Goal: Navigation & Orientation: Find specific page/section

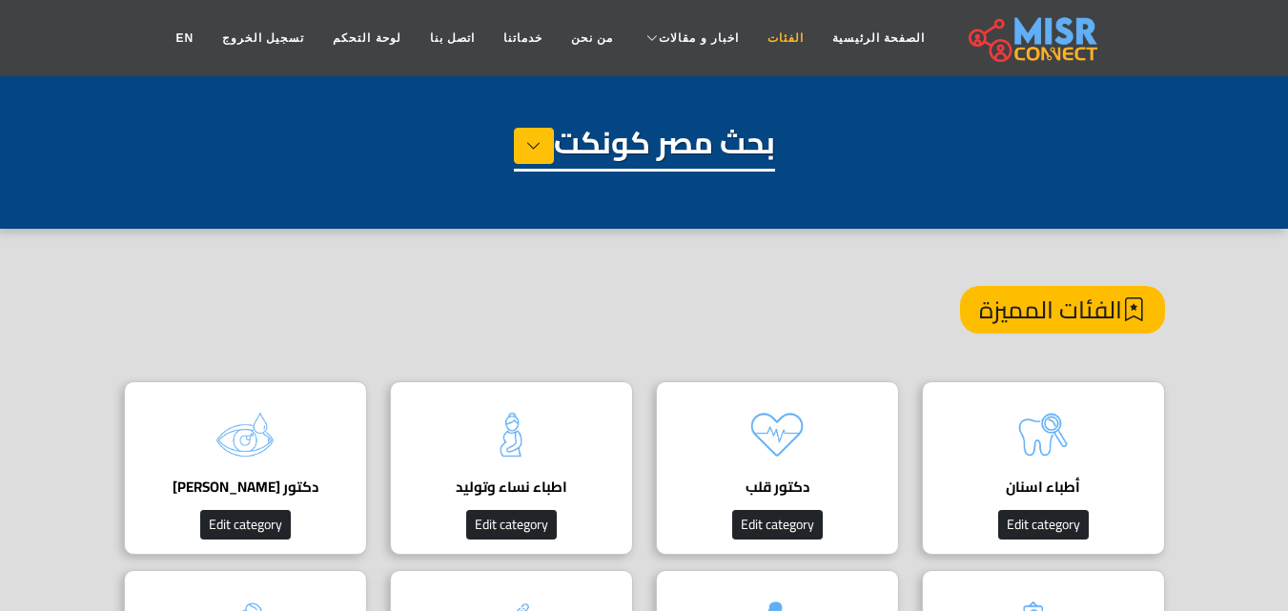
click at [755, 35] on link "الفئات" at bounding box center [785, 38] width 65 height 36
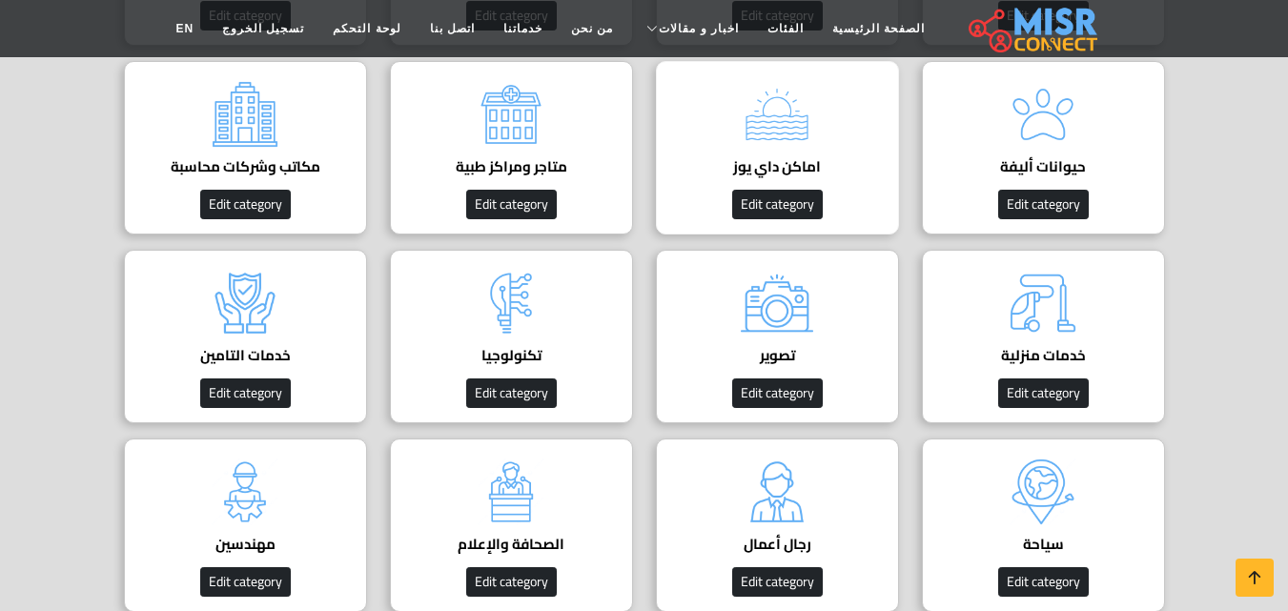
scroll to position [1144, 0]
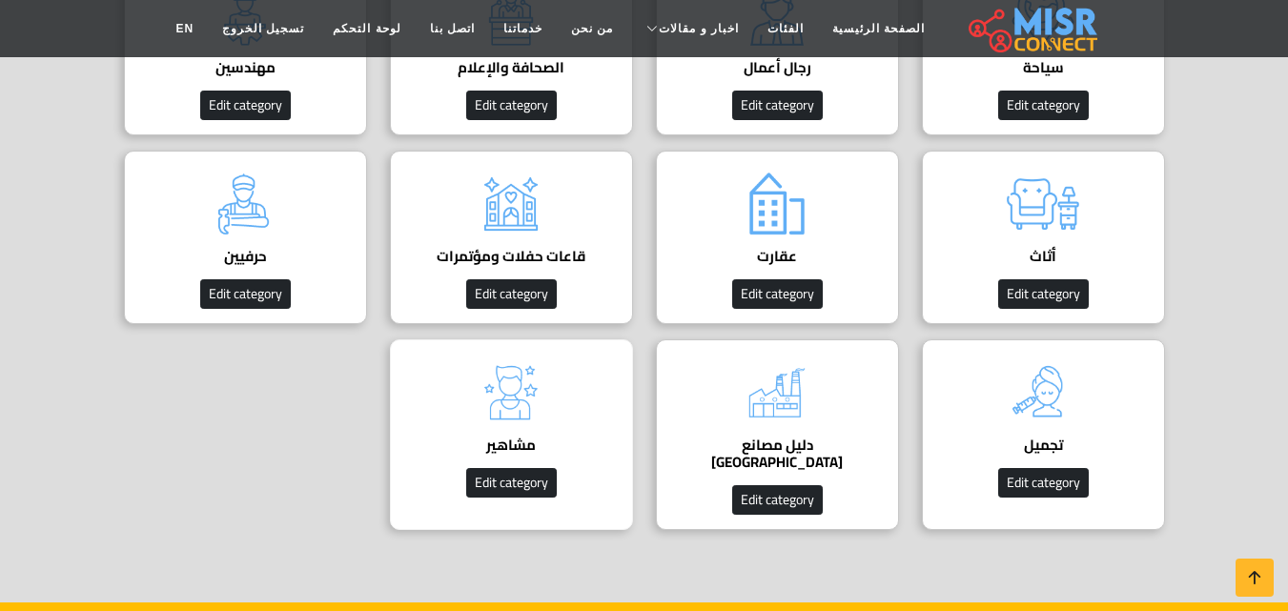
click at [579, 390] on div "مشاهير دليل مشاهير مصر Edit category" at bounding box center [511, 434] width 243 height 191
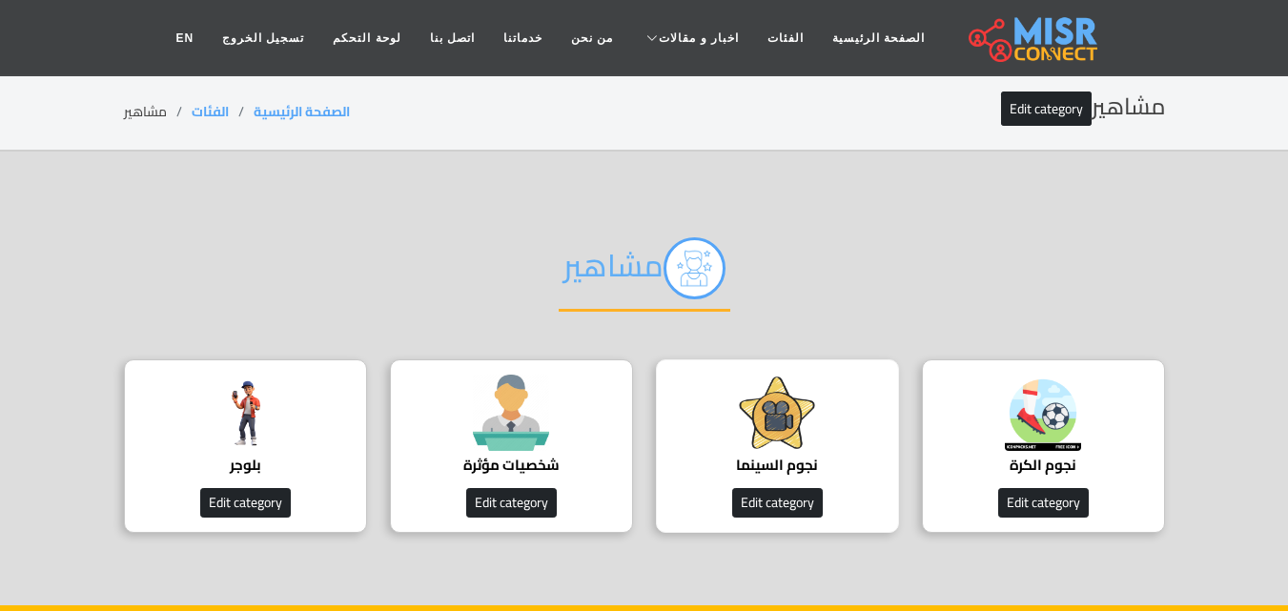
click at [779, 416] on img at bounding box center [777, 413] width 76 height 76
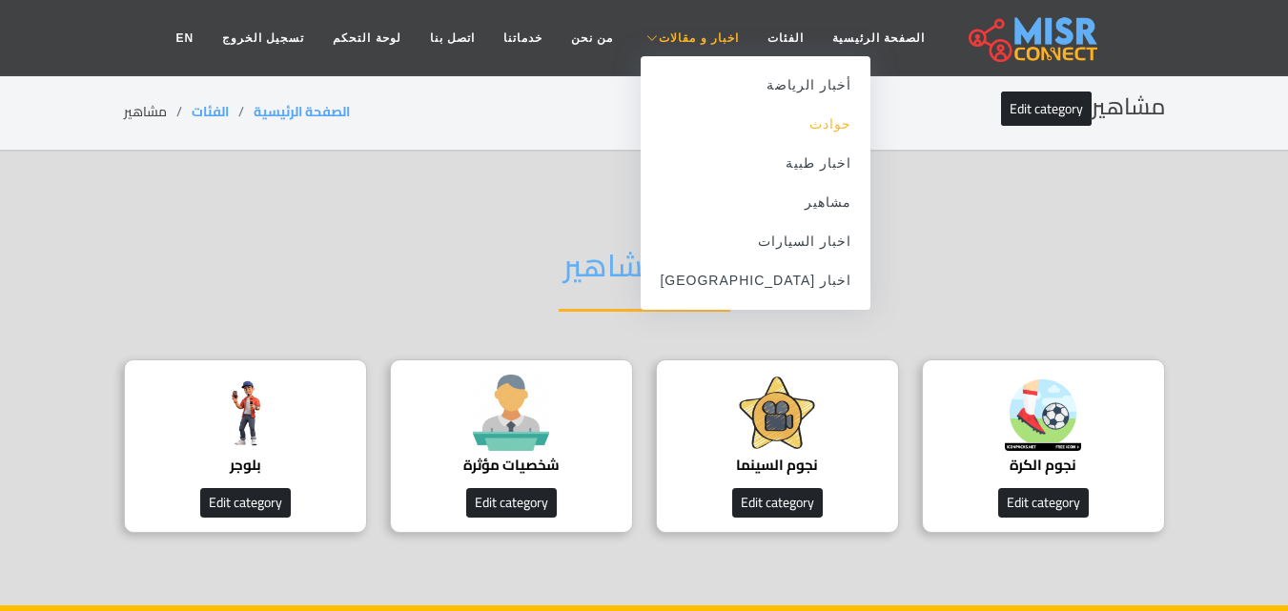
click at [804, 121] on link "حوادث" at bounding box center [756, 124] width 230 height 39
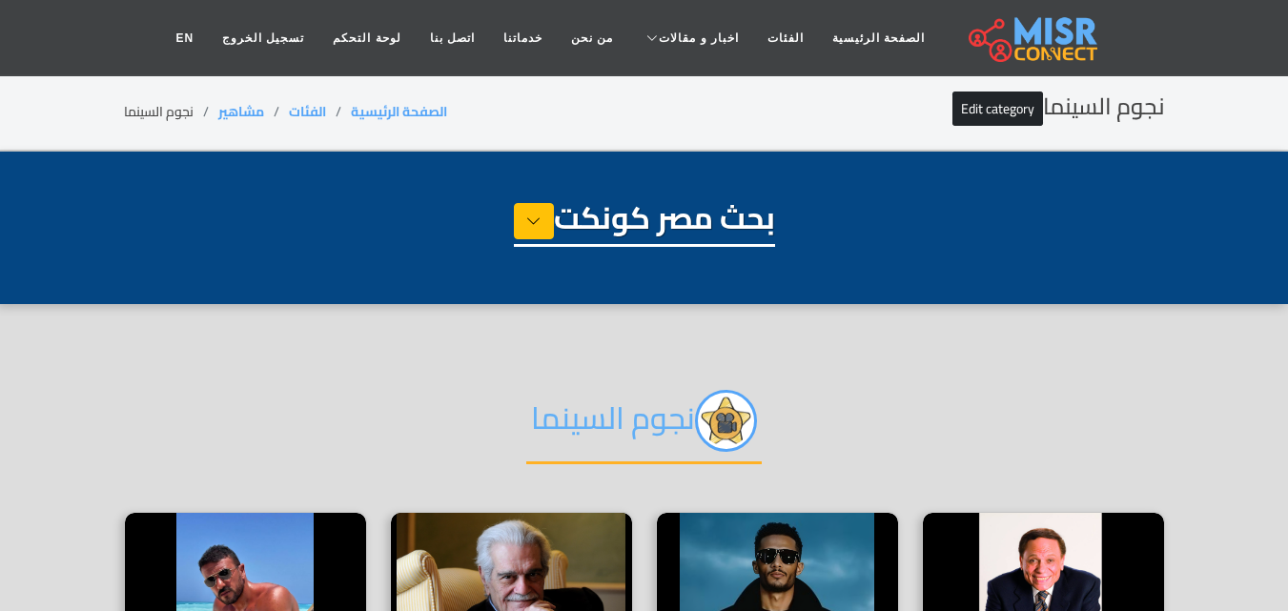
select select "**********"
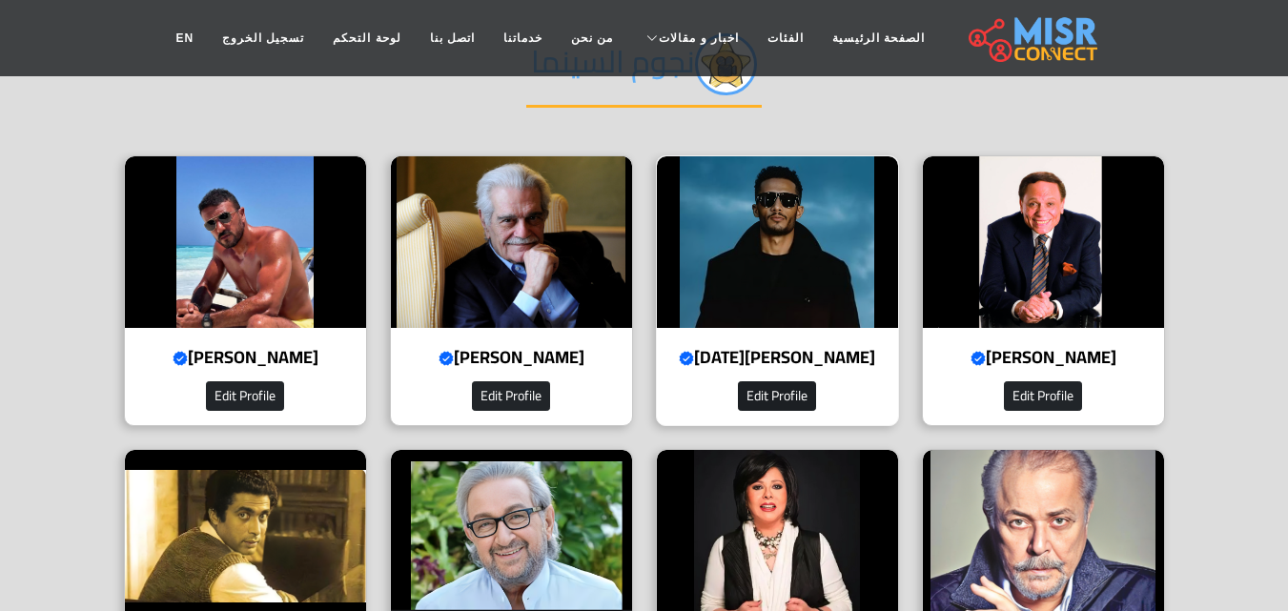
scroll to position [381, 0]
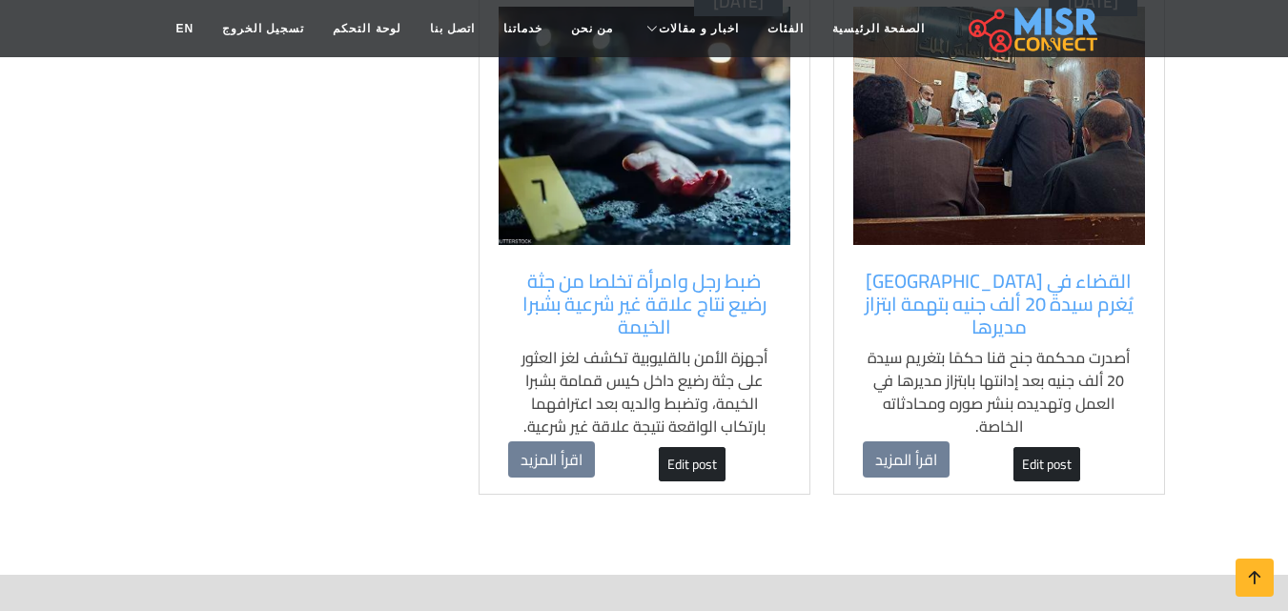
scroll to position [1812, 0]
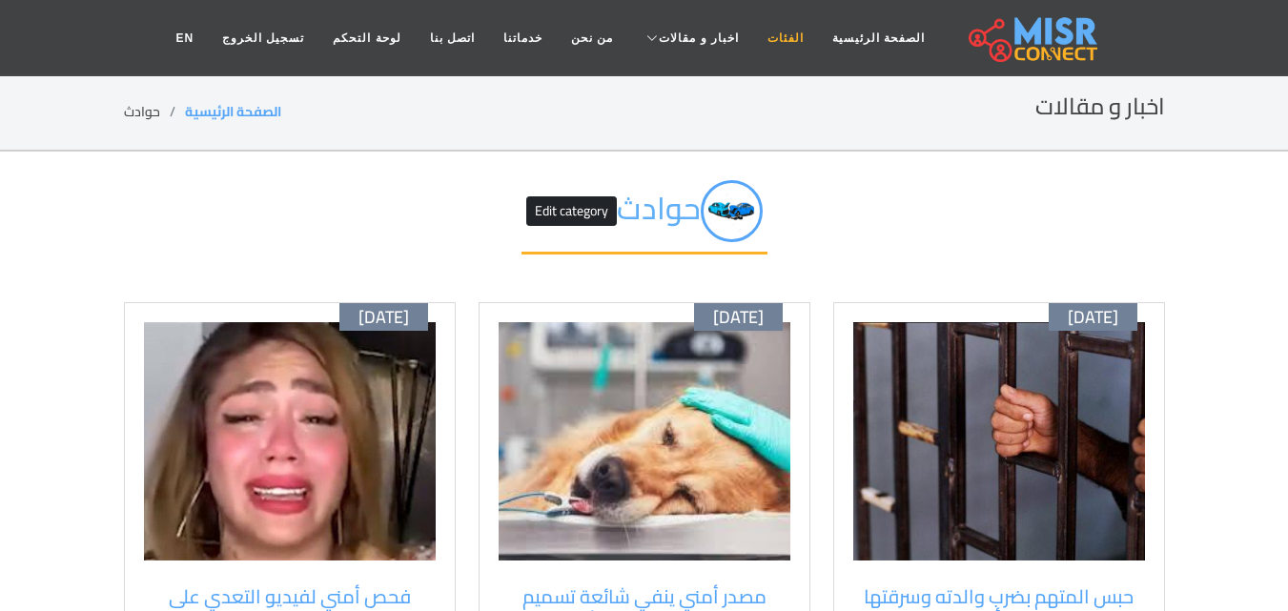
click at [757, 36] on link "الفئات" at bounding box center [785, 38] width 65 height 36
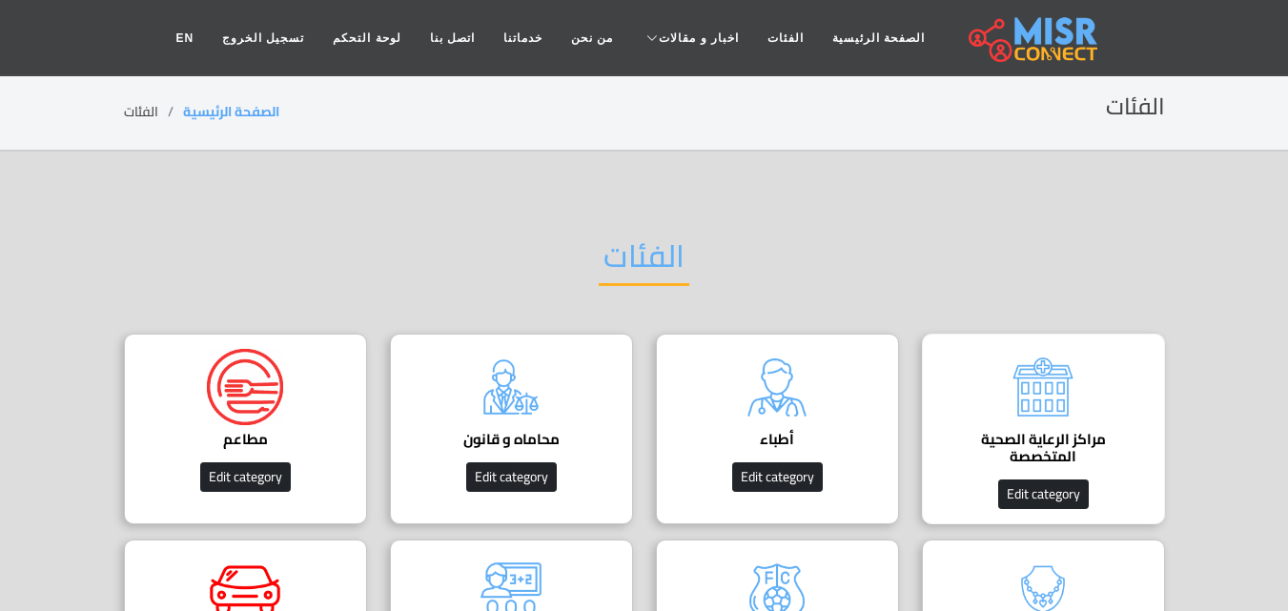
click at [1089, 378] on div "مراكز الرعاية الصحية المتخصصة Edit category" at bounding box center [1043, 429] width 243 height 191
click at [833, 35] on link "الصفحة الرئيسية" at bounding box center [878, 38] width 121 height 36
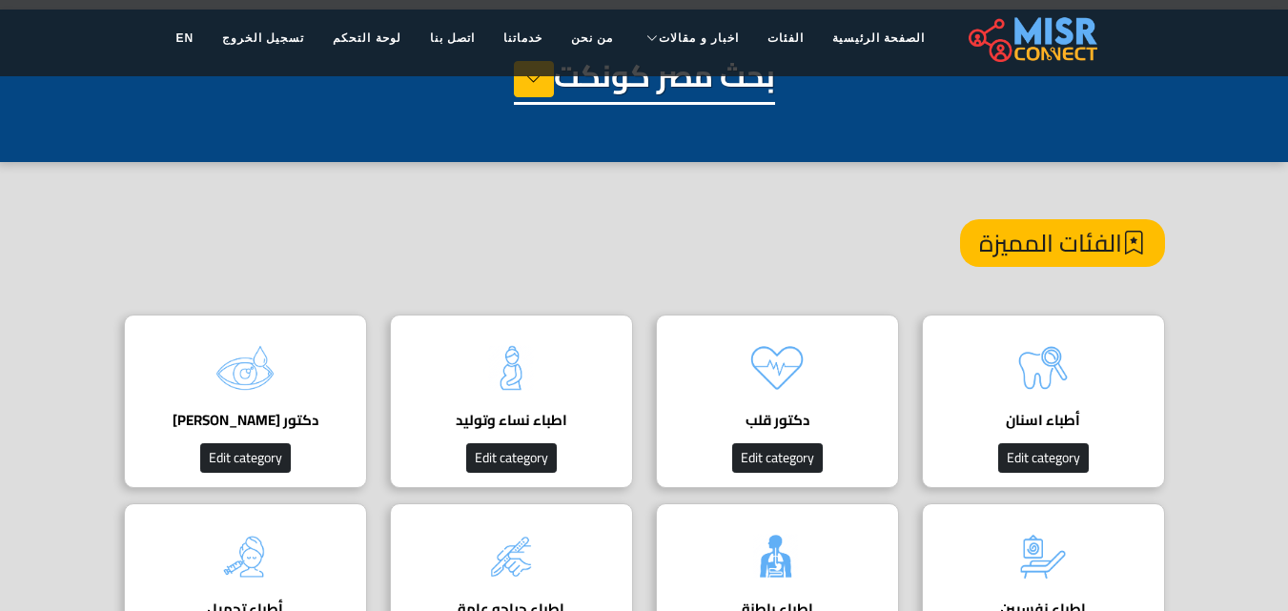
scroll to position [95, 0]
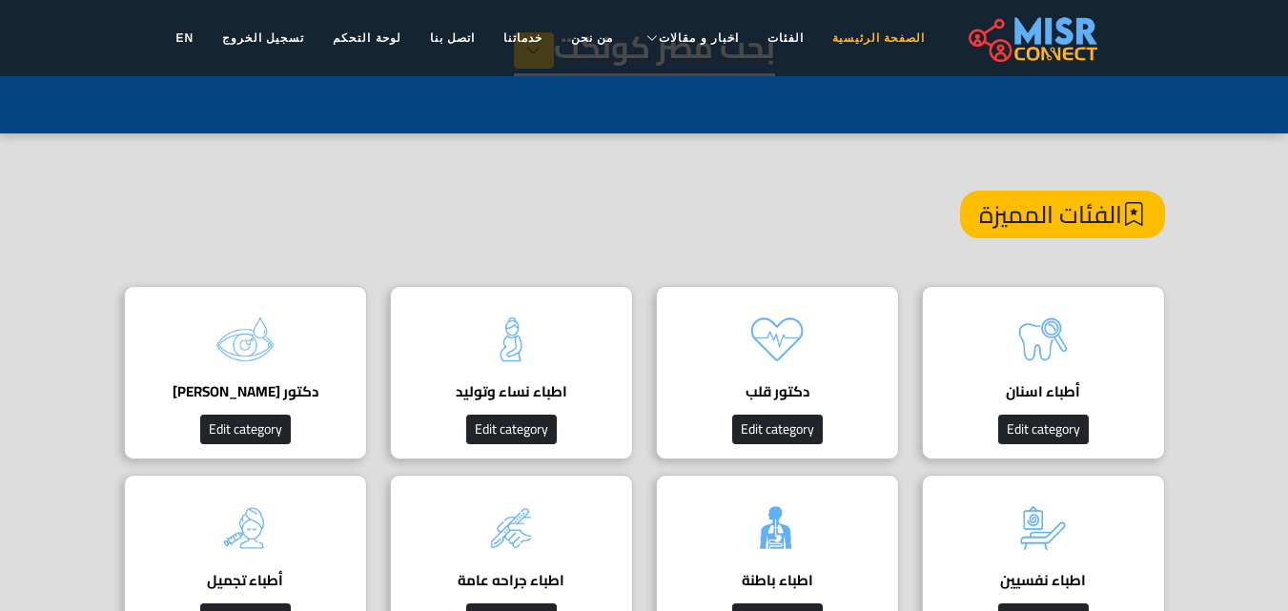
click at [848, 38] on link "الصفحة الرئيسية" at bounding box center [878, 38] width 121 height 36
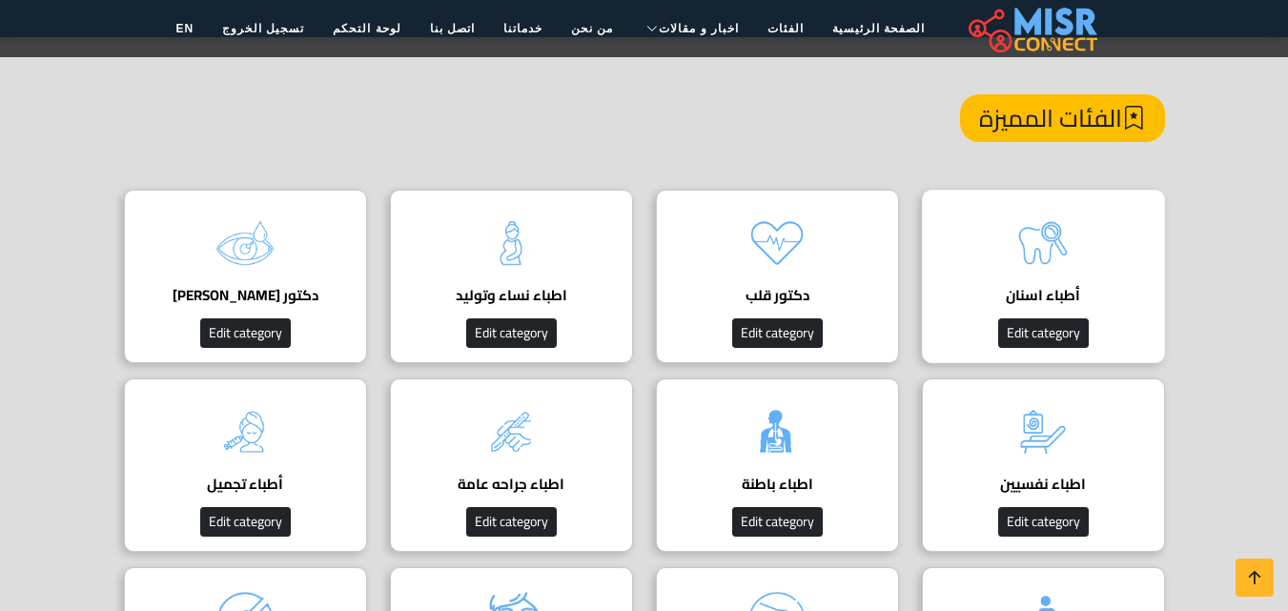
scroll to position [191, 0]
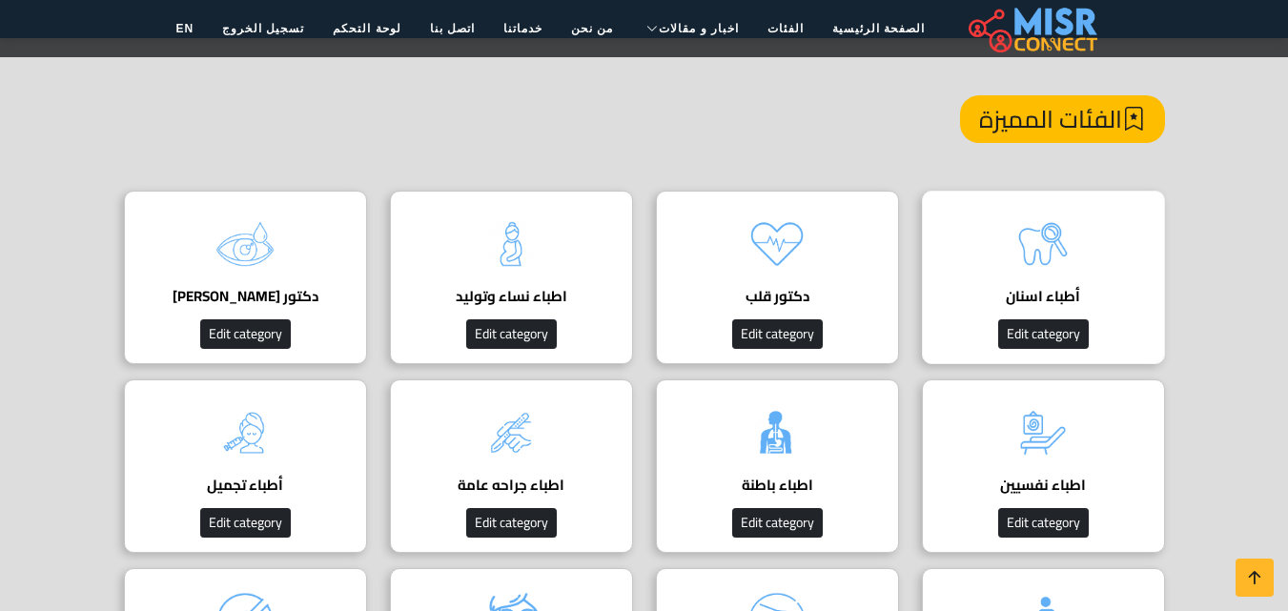
click at [1059, 244] on img at bounding box center [1043, 244] width 76 height 76
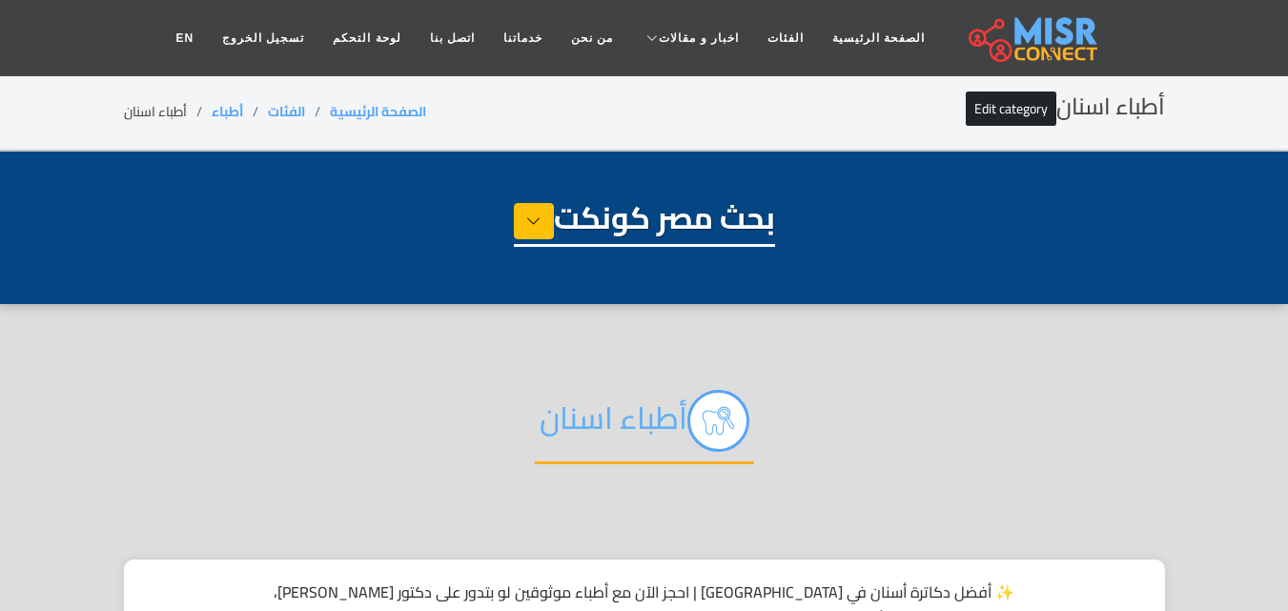
select select "*****"
select select "**********"
click at [762, 37] on link "الفئات" at bounding box center [785, 38] width 65 height 36
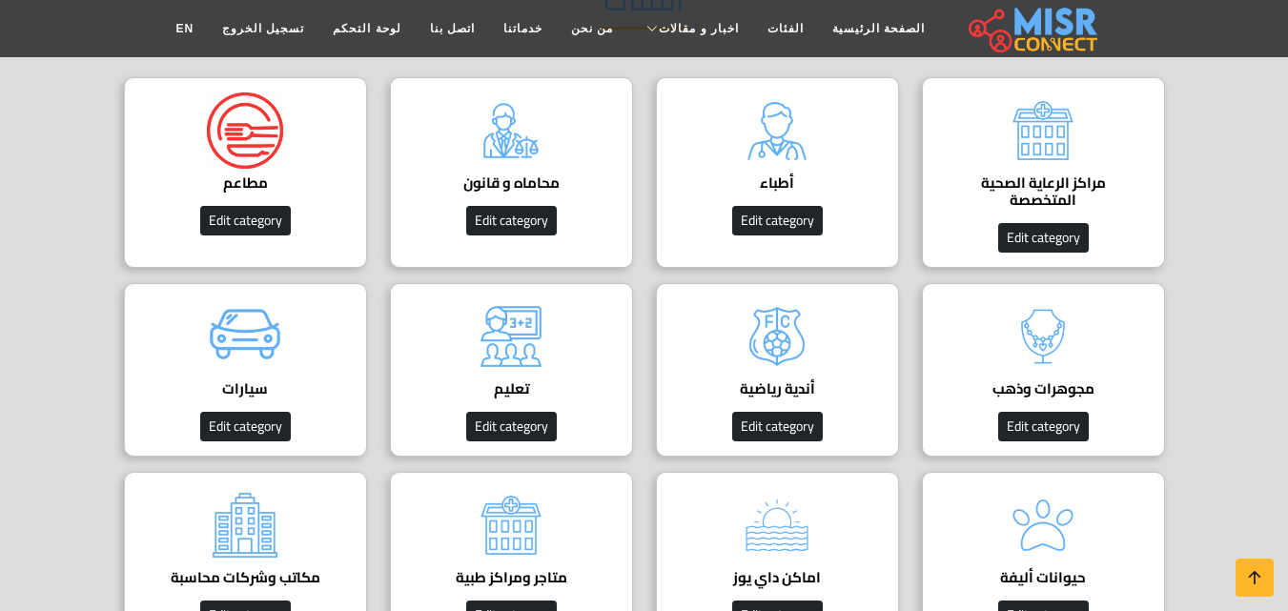
scroll to position [95, 0]
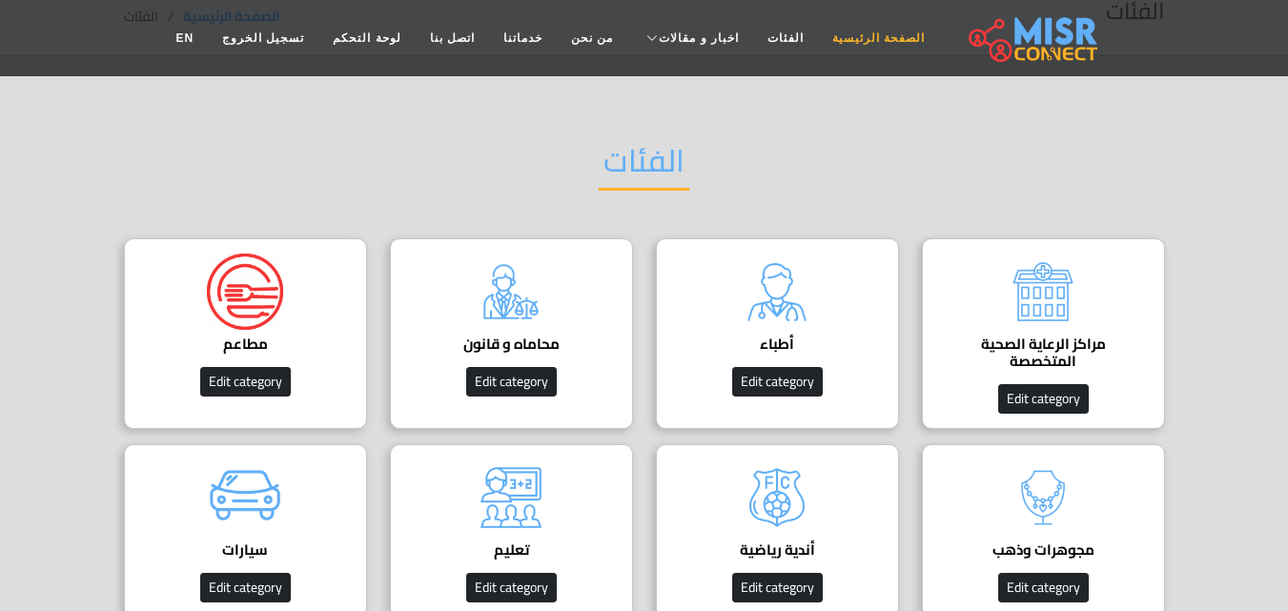
click at [855, 40] on link "الصفحة الرئيسية" at bounding box center [878, 38] width 121 height 36
